Goal: Use online tool/utility: Use online tool/utility

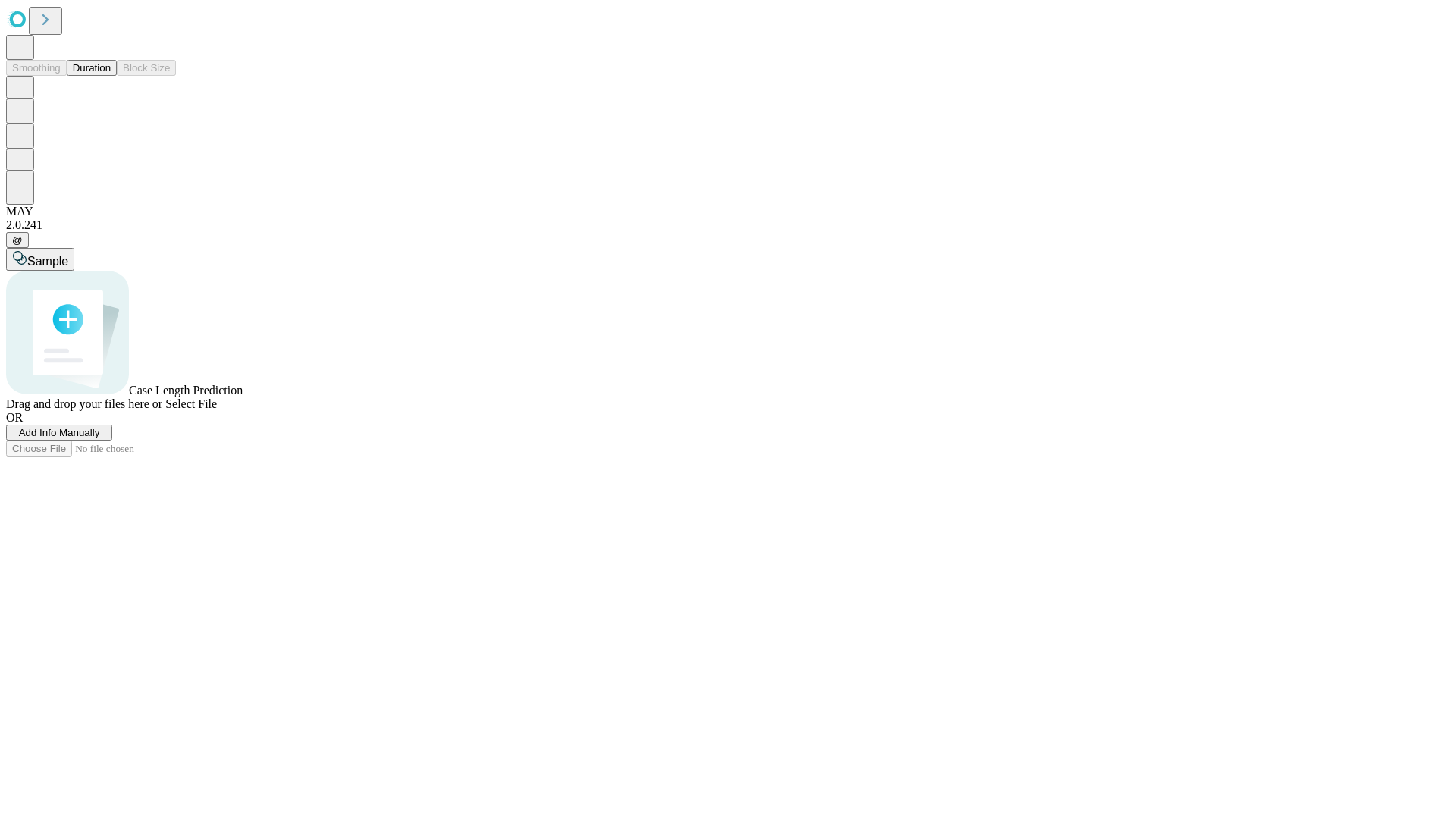
click at [111, 76] on button "Duration" at bounding box center [91, 68] width 50 height 16
click at [100, 439] on span "Add Info Manually" at bounding box center [59, 433] width 81 height 11
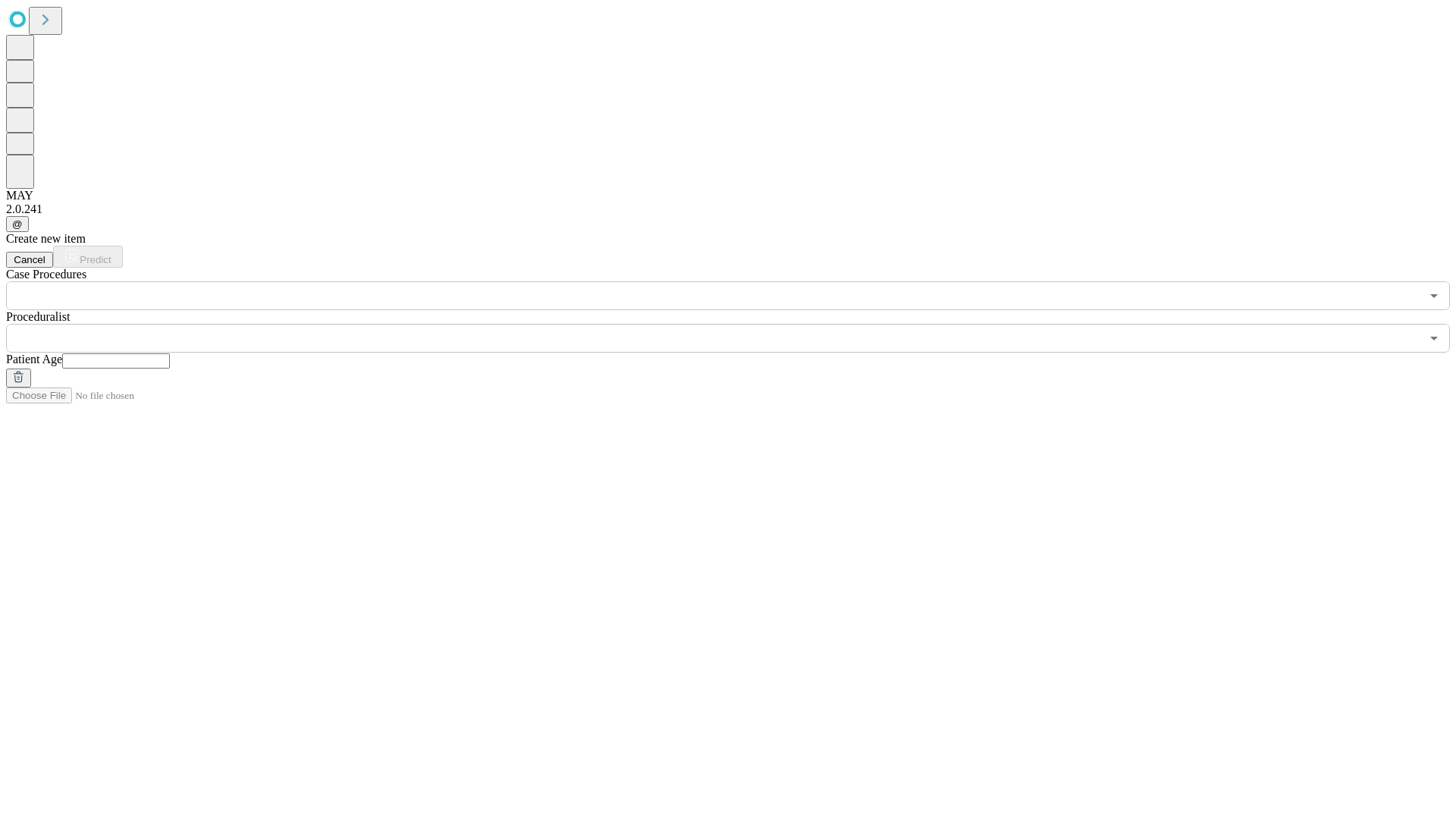
click at [170, 354] on input "text" at bounding box center [116, 361] width 107 height 15
type input "**"
click at [739, 324] on input "text" at bounding box center [712, 338] width 1415 height 29
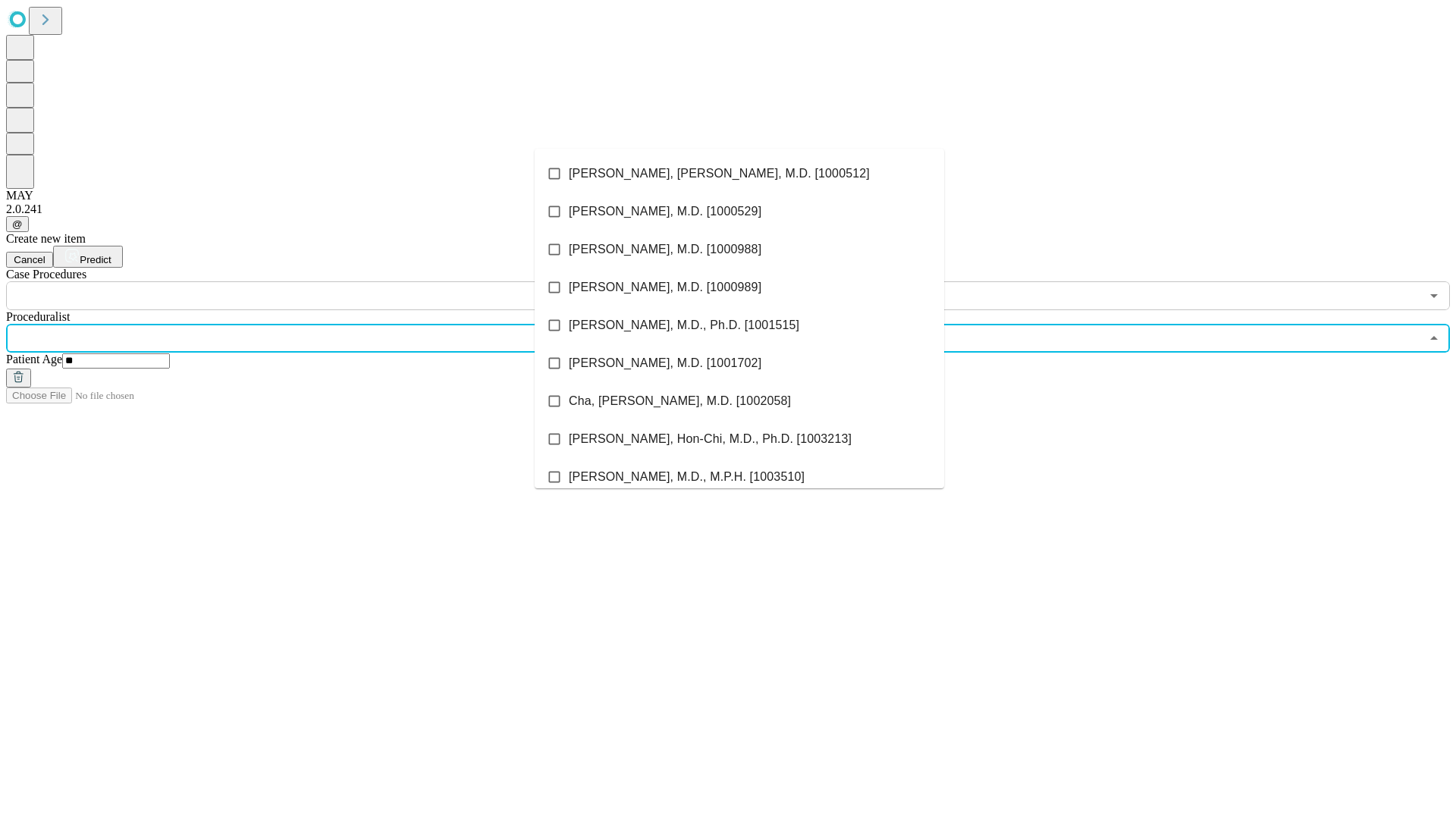
click at [740, 174] on li "[PERSON_NAME], [PERSON_NAME], M.D. [1000512]" at bounding box center [739, 173] width 409 height 38
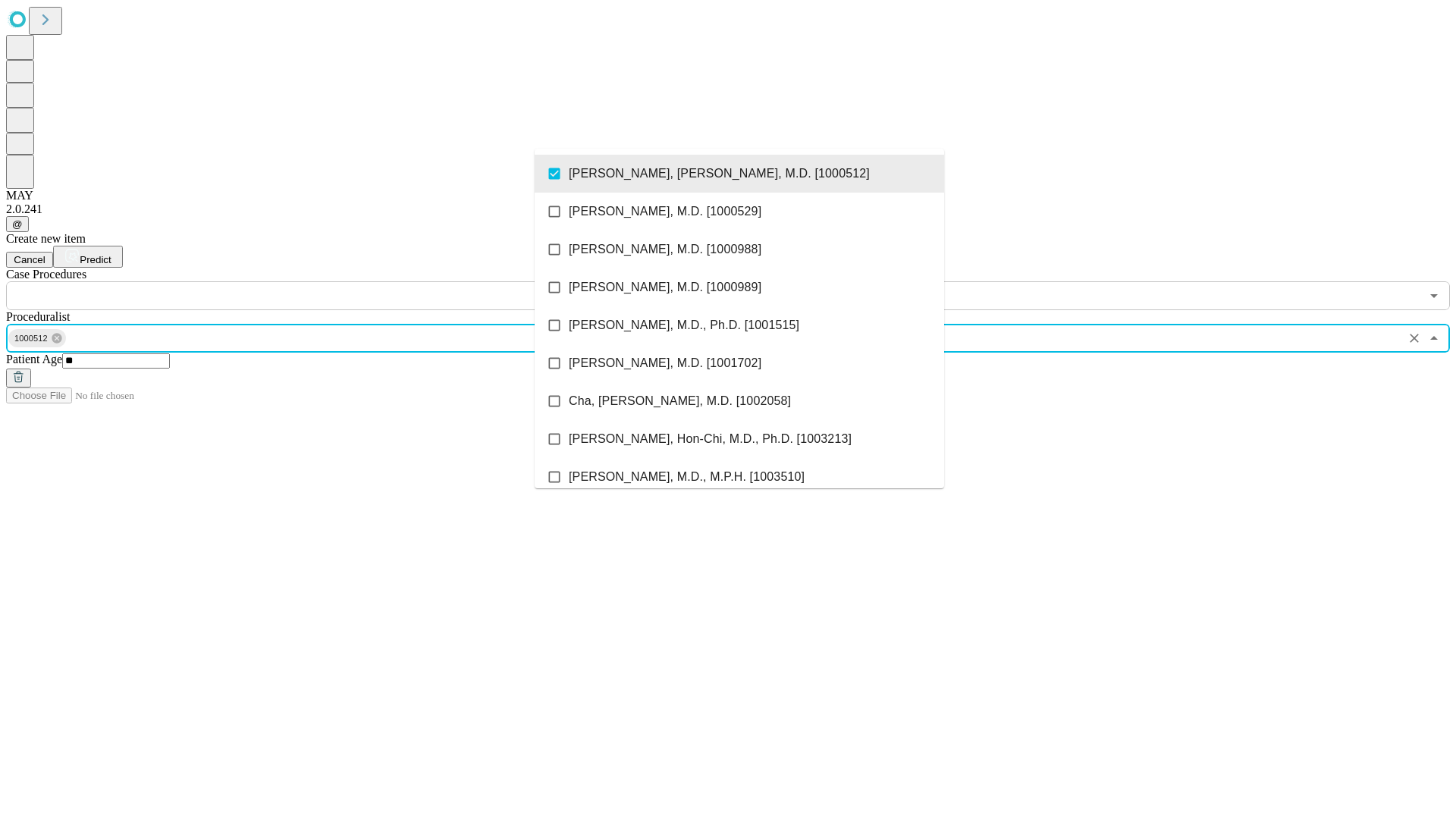
click at [318, 281] on input "text" at bounding box center [712, 296] width 1415 height 29
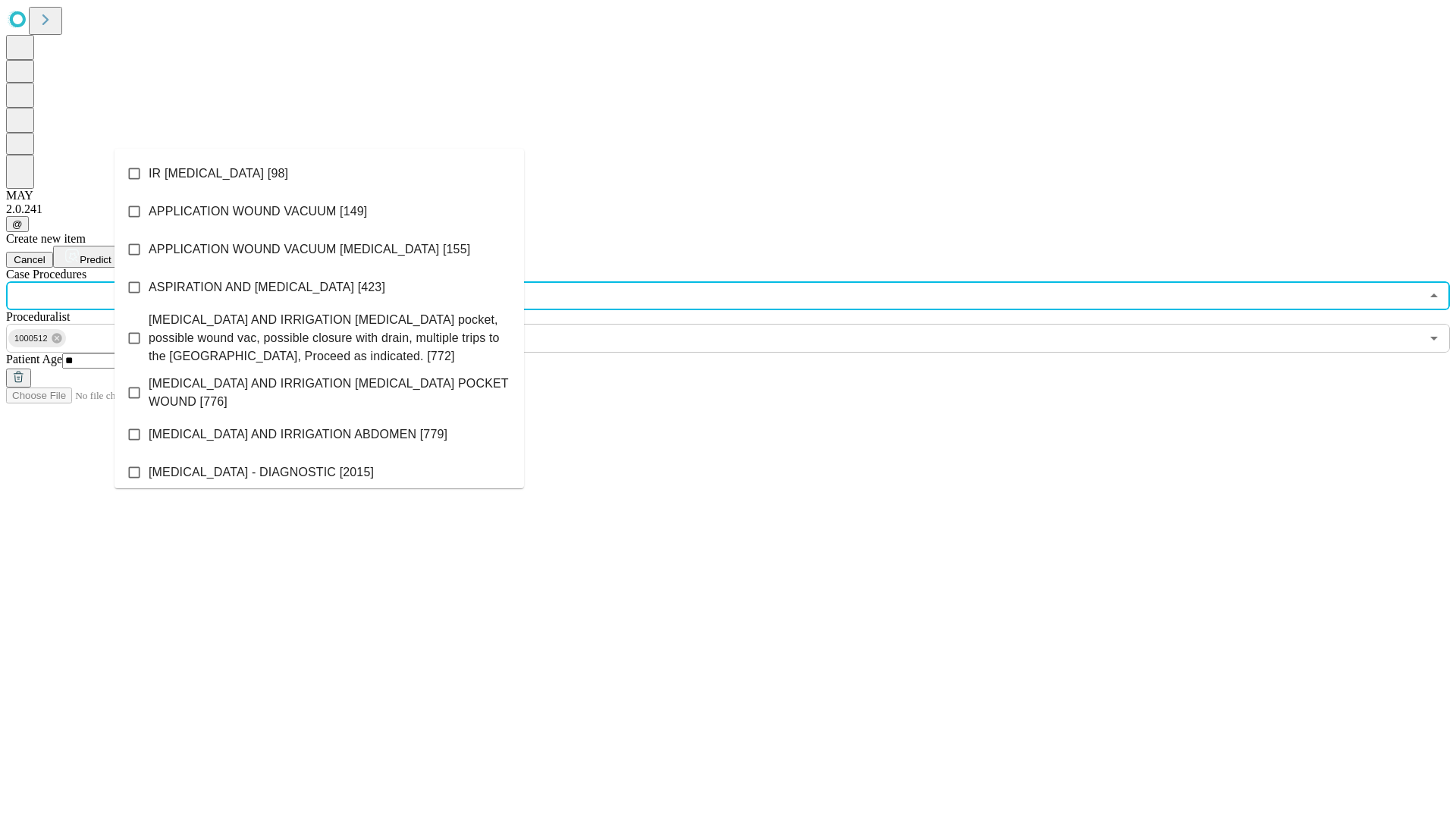
click at [319, 174] on li "IR [MEDICAL_DATA] [98]" at bounding box center [319, 173] width 409 height 38
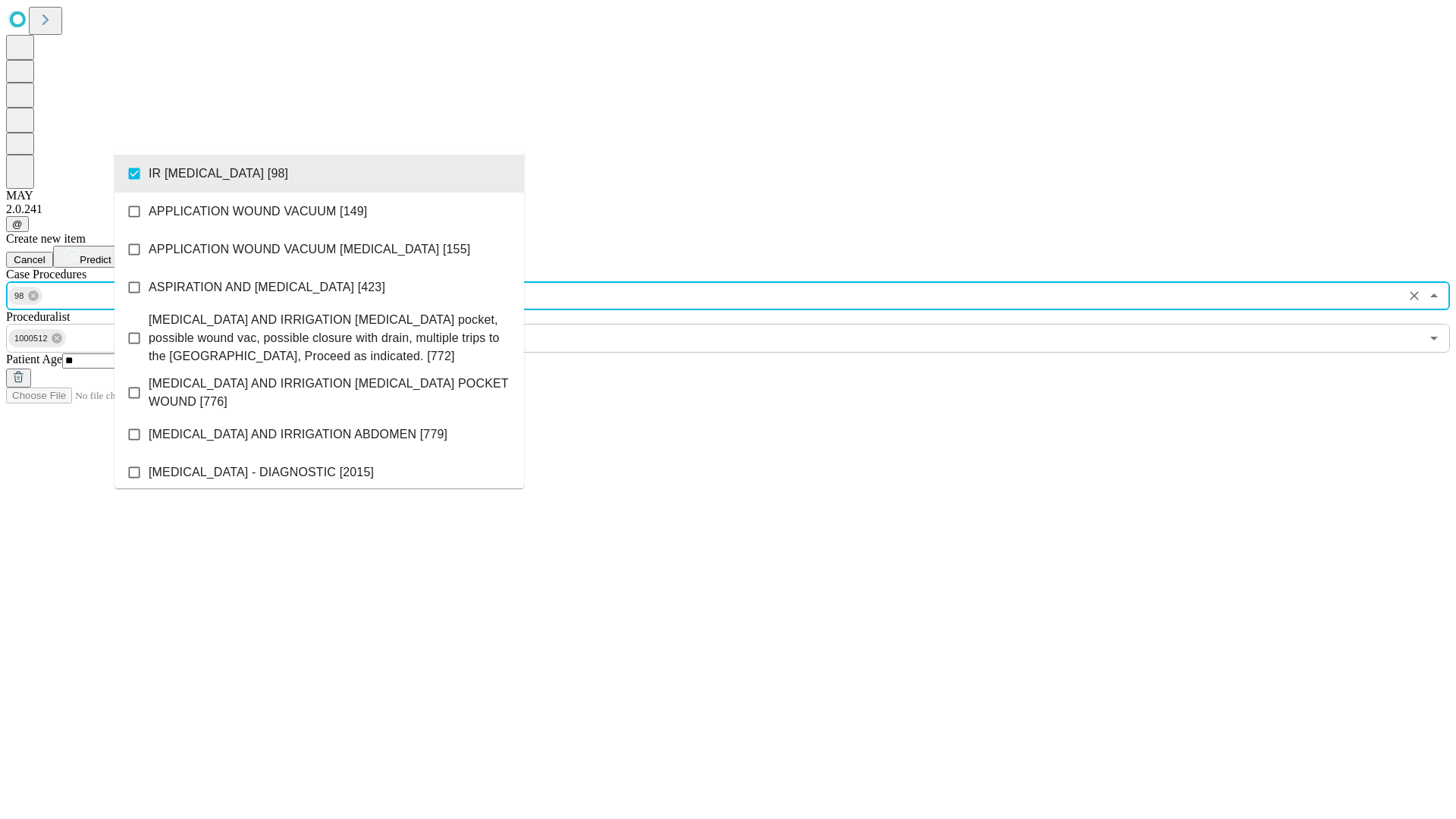
click at [111, 254] on span "Predict" at bounding box center [95, 260] width 31 height 11
